Goal: Check status: Check status

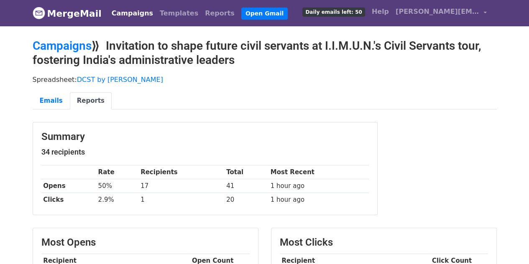
click at [94, 101] on link "Reports" at bounding box center [91, 100] width 42 height 17
click at [84, 100] on link "Reports" at bounding box center [91, 100] width 42 height 17
click at [59, 98] on link "Emails" at bounding box center [51, 100] width 37 height 17
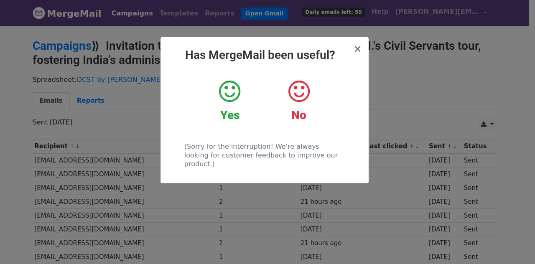
click at [303, 85] on icon at bounding box center [298, 91] width 21 height 25
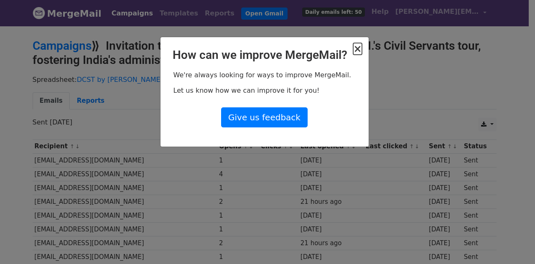
click at [360, 48] on span "×" at bounding box center [357, 49] width 8 height 12
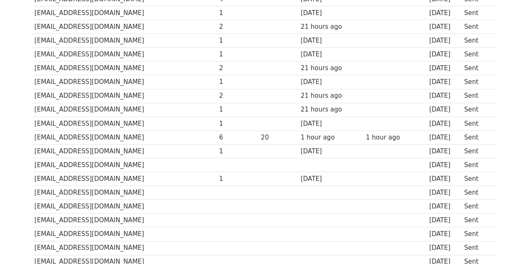
scroll to position [92, 0]
